Goal: Task Accomplishment & Management: Manage account settings

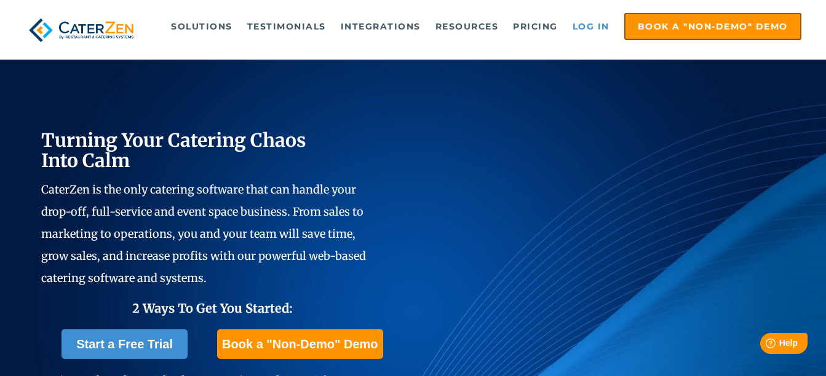
click at [602, 20] on link "Log in" at bounding box center [591, 26] width 49 height 25
click at [603, 18] on link "Log in" at bounding box center [591, 26] width 49 height 25
click at [580, 26] on link "Log in" at bounding box center [591, 26] width 49 height 25
